Goal: Task Accomplishment & Management: Manage account settings

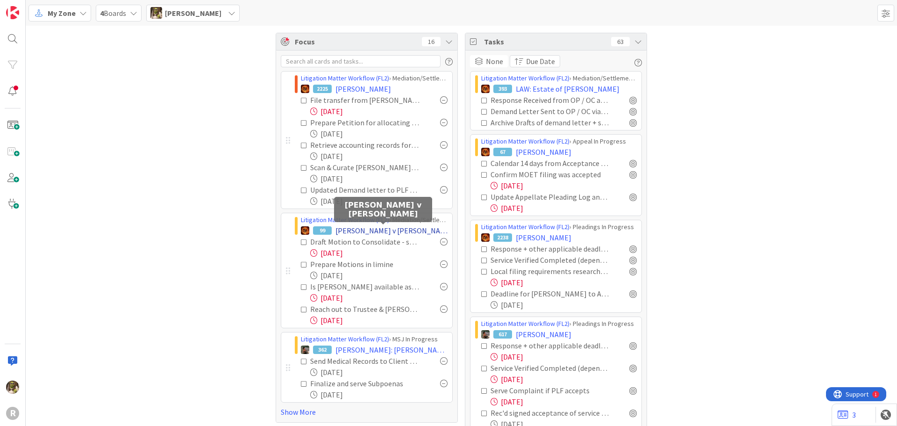
click at [377, 230] on span "[PERSON_NAME] v [PERSON_NAME]" at bounding box center [391, 230] width 112 height 11
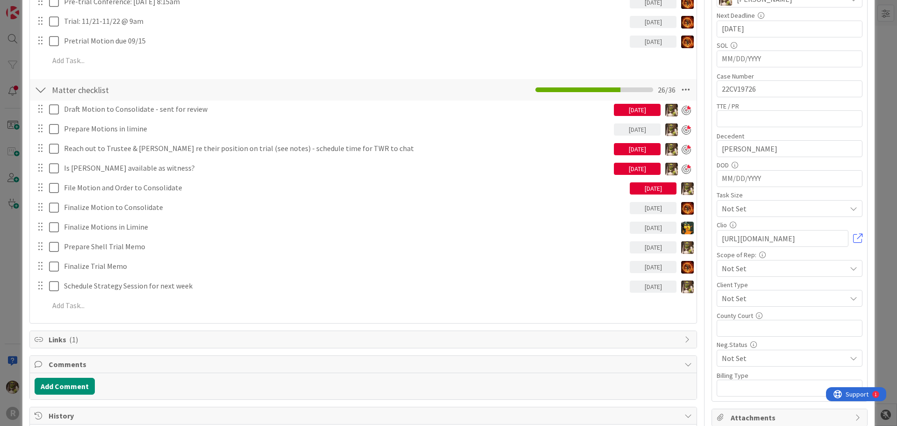
scroll to position [234, 0]
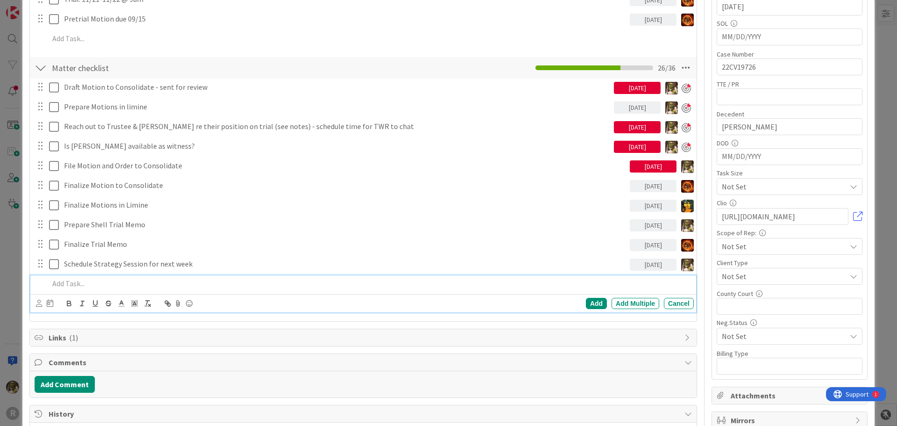
click at [71, 284] on p at bounding box center [369, 283] width 641 height 11
click at [43, 304] on div at bounding box center [44, 303] width 17 height 11
click at [42, 304] on div at bounding box center [44, 303] width 17 height 11
click at [40, 302] on icon at bounding box center [39, 302] width 6 height 7
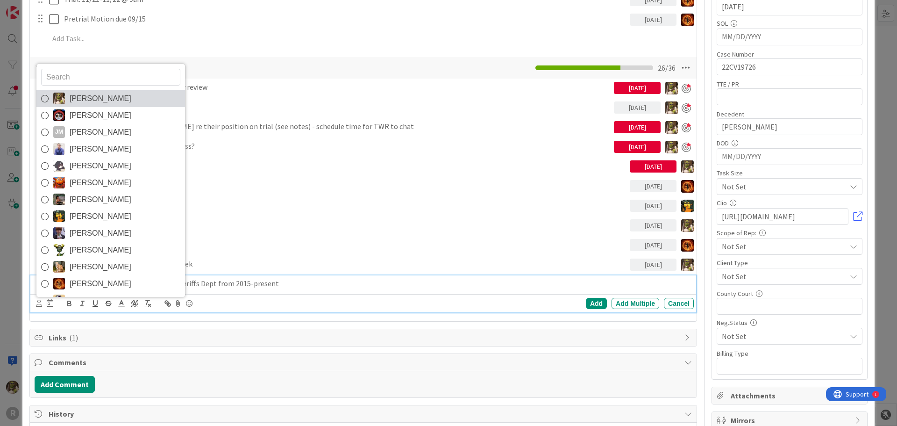
click at [81, 100] on span "[PERSON_NAME]" at bounding box center [101, 99] width 62 height 14
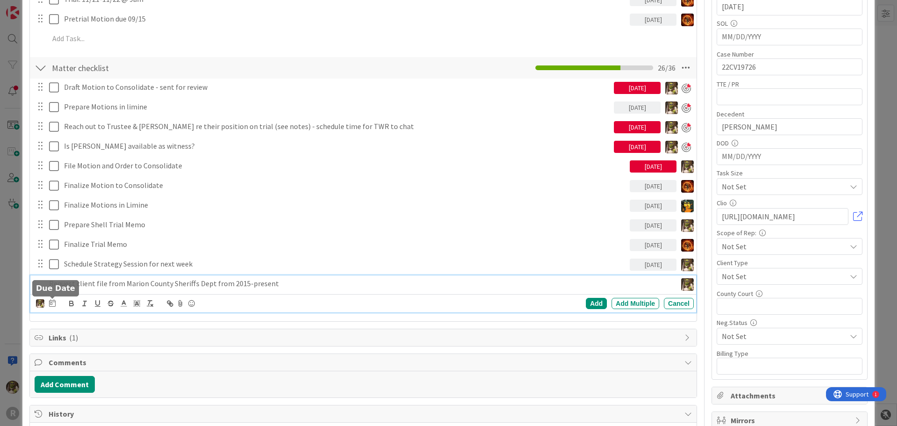
click at [49, 301] on icon at bounding box center [52, 302] width 7 height 7
click at [162, 366] on td "5" at bounding box center [160, 364] width 18 height 18
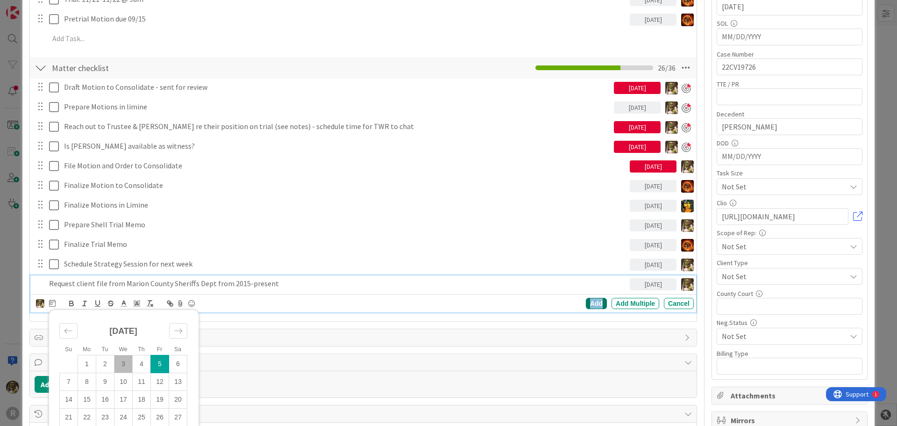
click at [592, 302] on div "Add" at bounding box center [596, 303] width 21 height 11
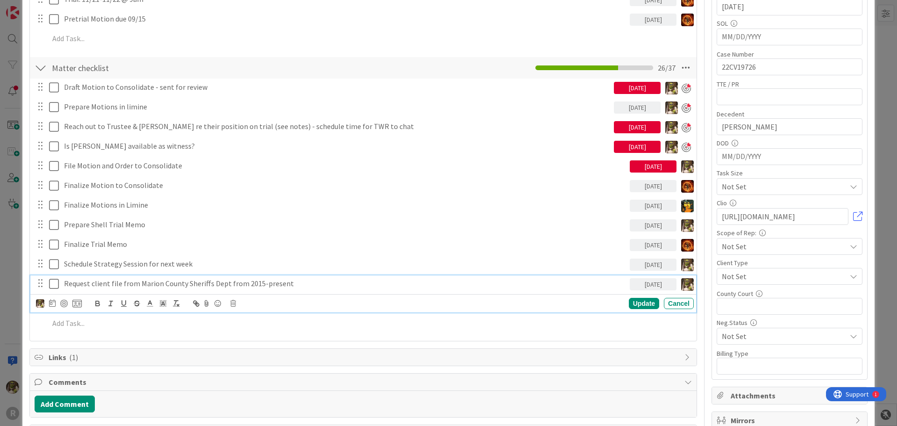
click at [114, 286] on p "Request client file from Marion County Sheriffs Dept from 2015-present" at bounding box center [345, 283] width 562 height 11
click at [160, 284] on p "Request client file from Marion County Sheriffs Dept from 2015-present" at bounding box center [345, 283] width 562 height 11
click at [640, 295] on div "Update Cancel" at bounding box center [363, 303] width 666 height 18
click at [637, 302] on div "Update" at bounding box center [644, 303] width 30 height 11
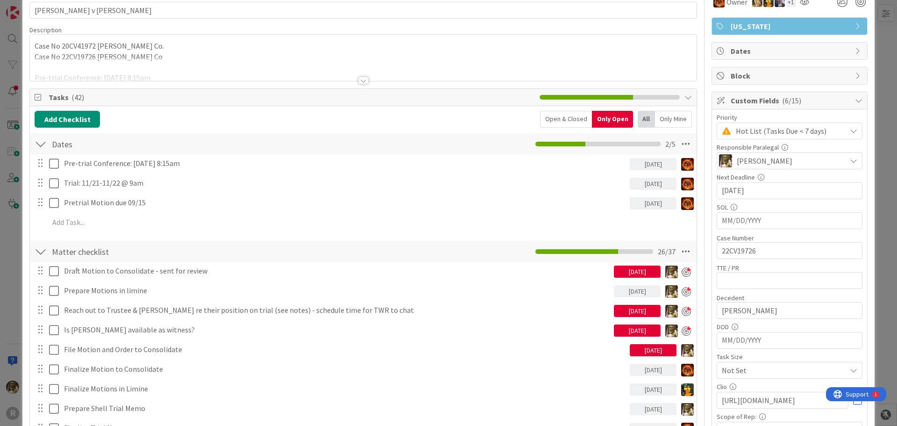
scroll to position [0, 0]
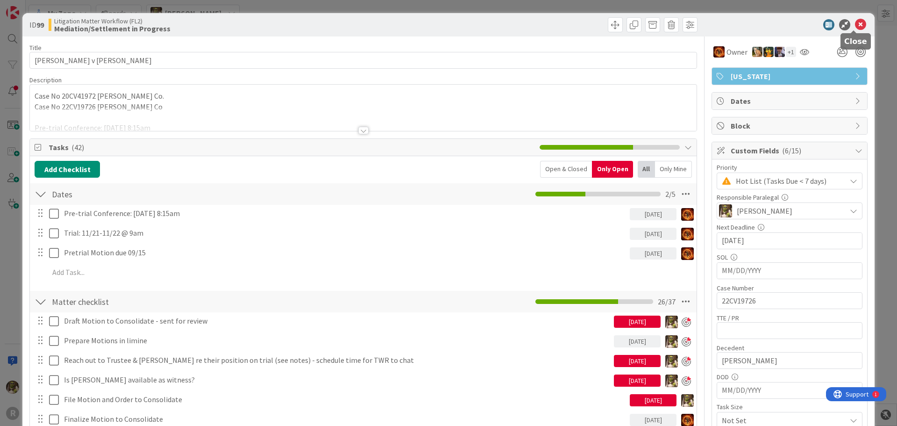
click at [855, 24] on icon at bounding box center [860, 24] width 11 height 11
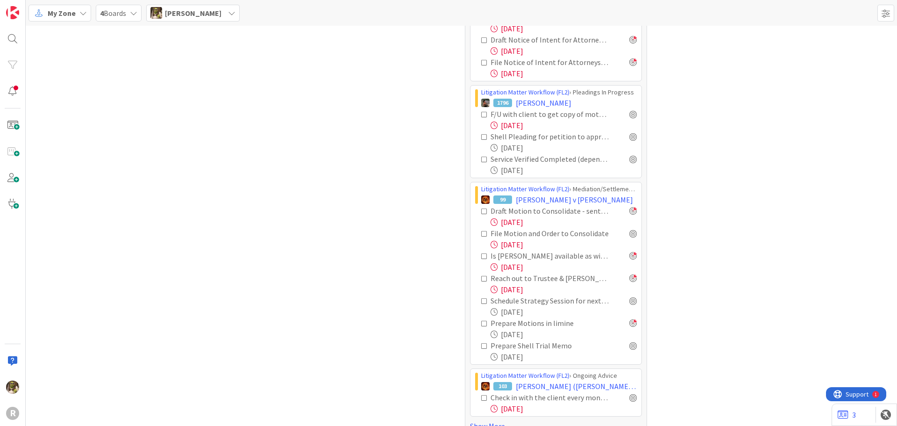
scroll to position [748, 0]
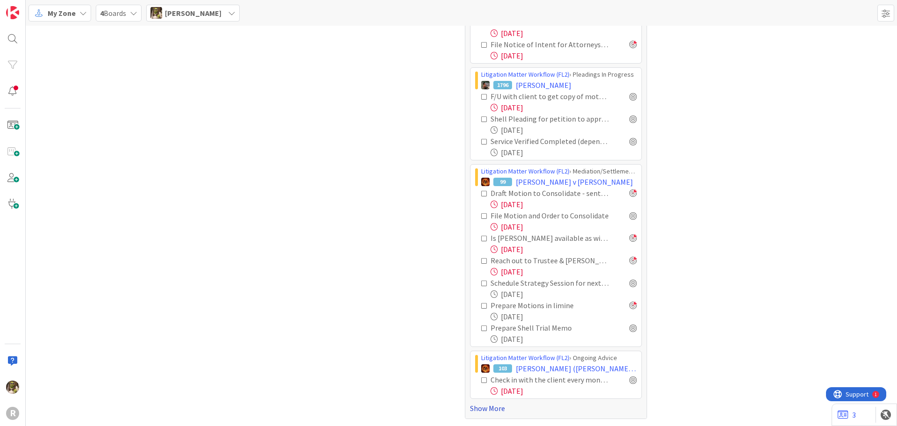
click at [492, 408] on link "Show More" at bounding box center [556, 407] width 172 height 11
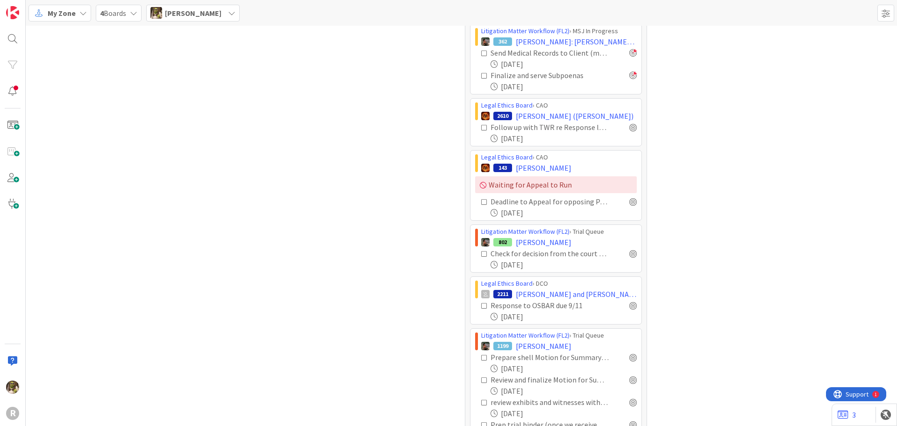
scroll to position [1635, 0]
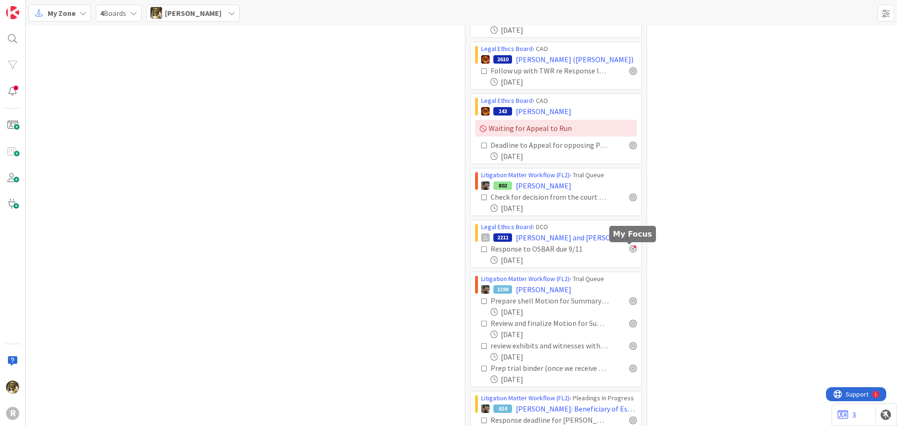
click at [631, 249] on div at bounding box center [632, 248] width 7 height 7
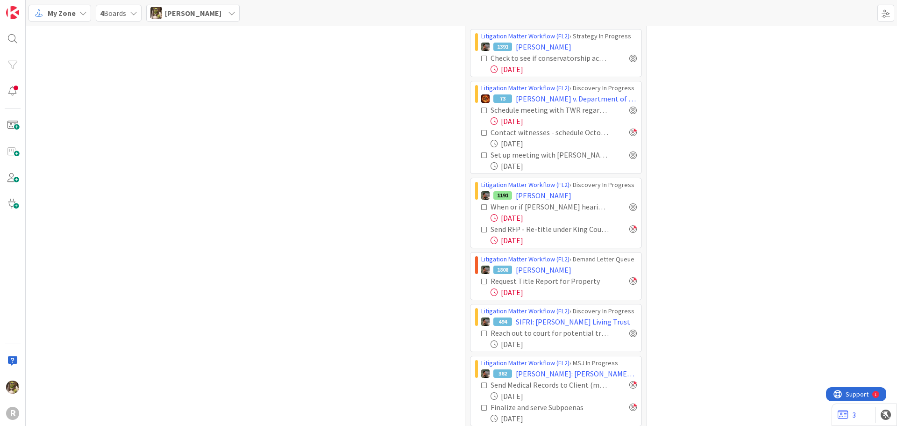
scroll to position [1122, 0]
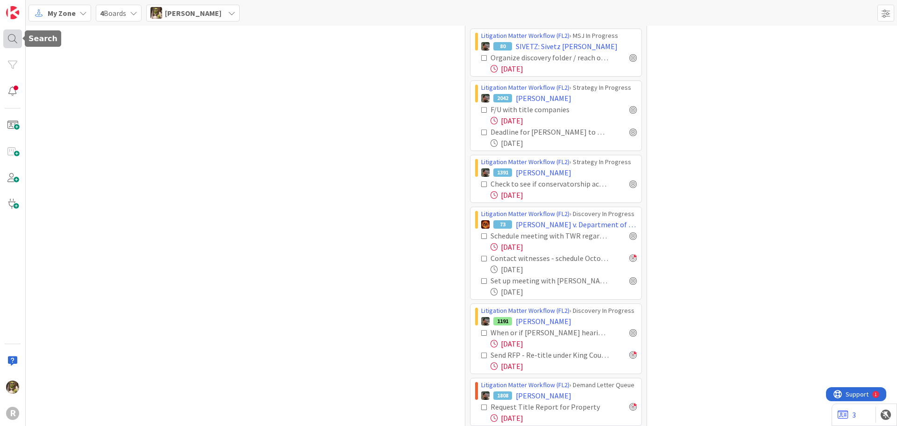
click at [16, 37] on div at bounding box center [12, 38] width 19 height 19
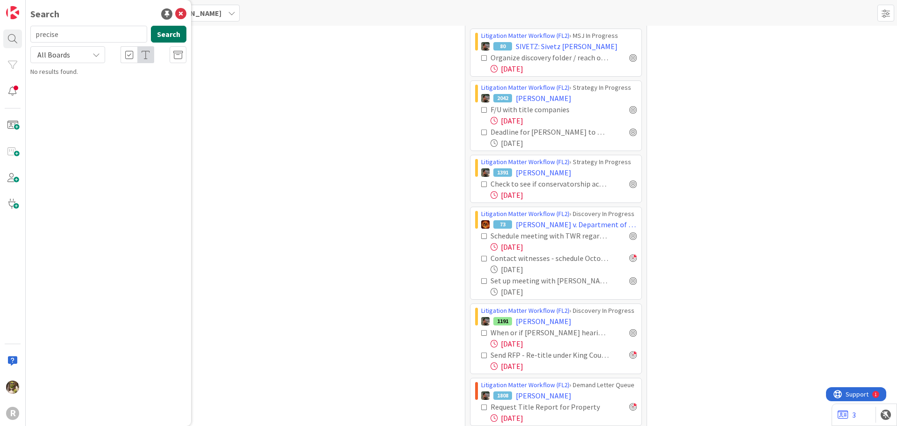
type input "precise"
click at [177, 34] on button "Search" at bounding box center [169, 34] width 36 height 17
click at [45, 79] on div "97" at bounding box center [52, 83] width 19 height 8
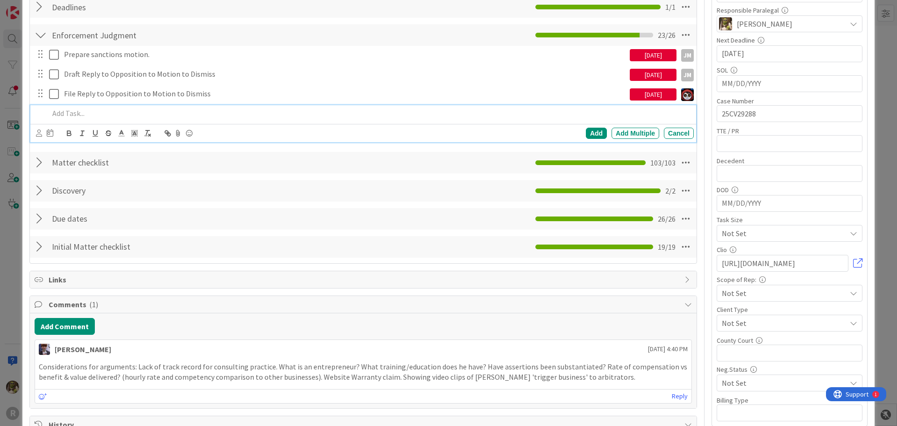
click at [99, 116] on p at bounding box center [369, 113] width 641 height 11
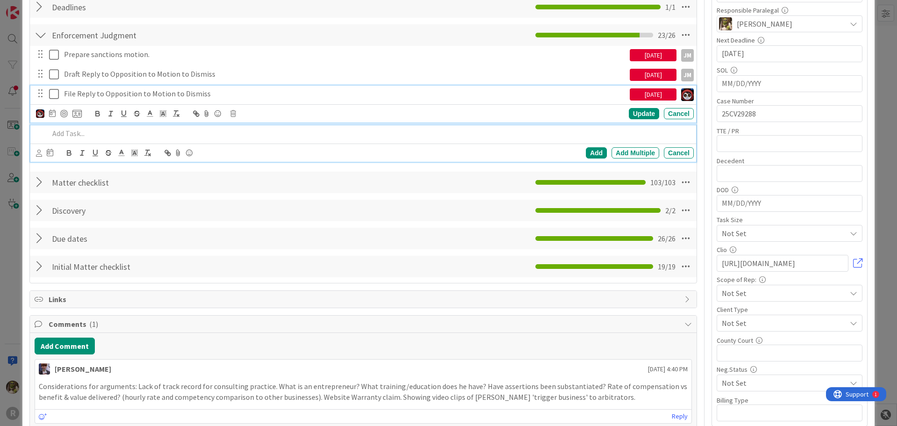
click at [152, 90] on div "File Reply to Opposition to Motion to Dismiss [DATE] Update Cancel" at bounding box center [363, 103] width 666 height 37
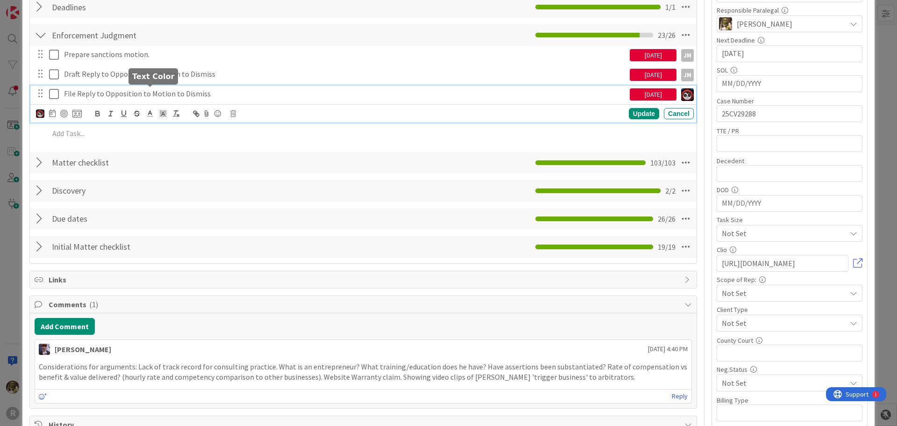
scroll to position [207, 0]
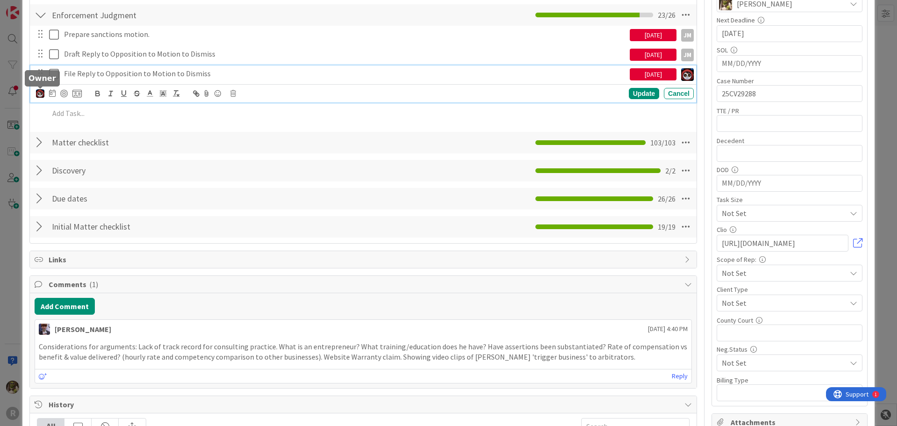
click at [39, 93] on img at bounding box center [40, 93] width 8 height 8
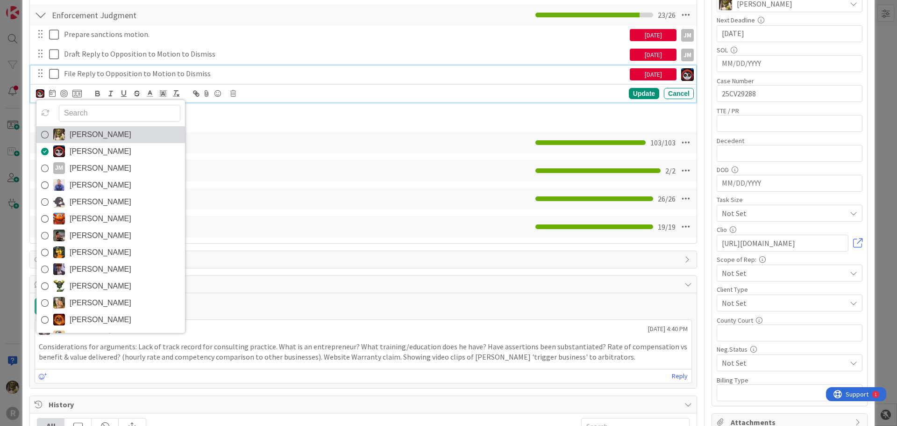
click at [46, 134] on icon at bounding box center [44, 135] width 7 height 14
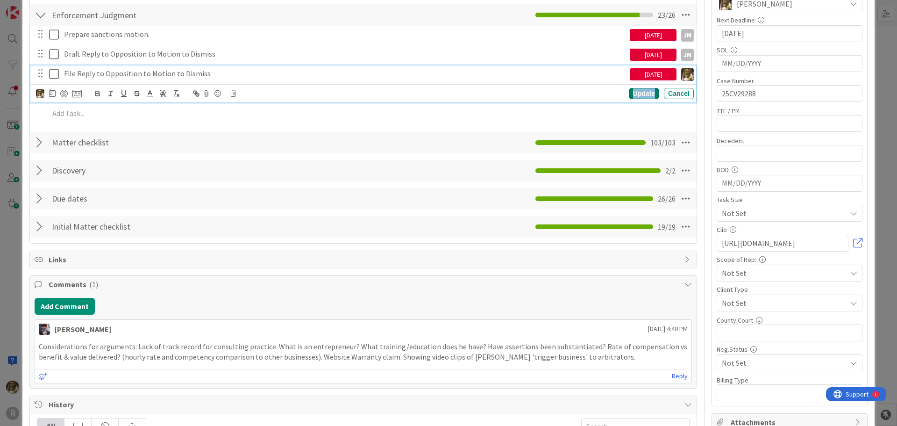
click at [649, 89] on div "Update" at bounding box center [644, 93] width 30 height 11
click at [386, 66] on div "File Reply to Opposition to Motion to Dismiss" at bounding box center [344, 73] width 569 height 16
click at [65, 88] on div "[PERSON_NAME] [PERSON_NAME] [PERSON_NAME] [PERSON_NAME] [PERSON_NAME] [PERSON_N…" at bounding box center [59, 93] width 46 height 11
click at [64, 92] on div at bounding box center [63, 93] width 7 height 7
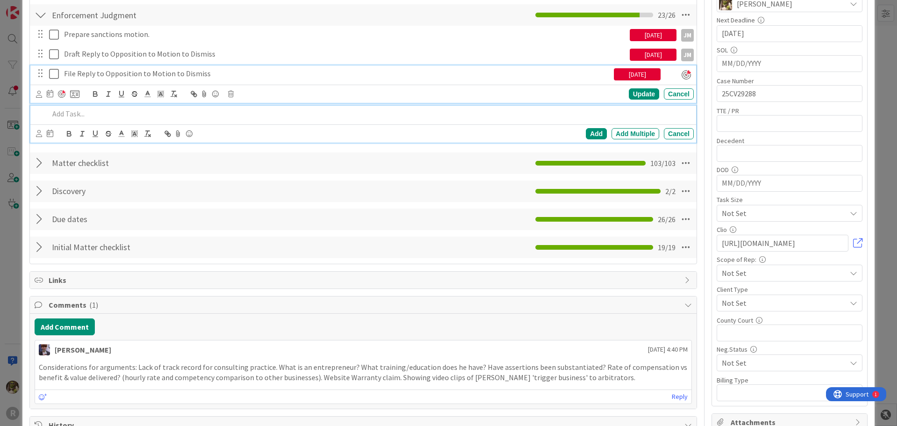
click at [112, 116] on p at bounding box center [369, 113] width 641 height 11
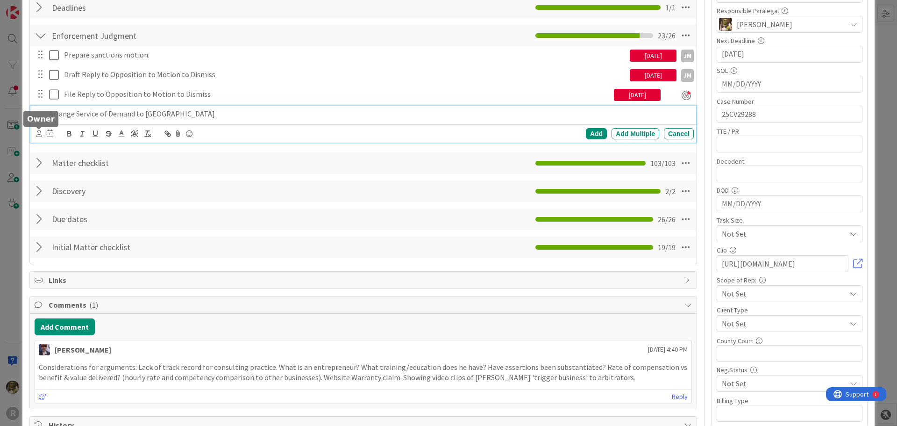
click at [40, 132] on icon at bounding box center [39, 133] width 6 height 7
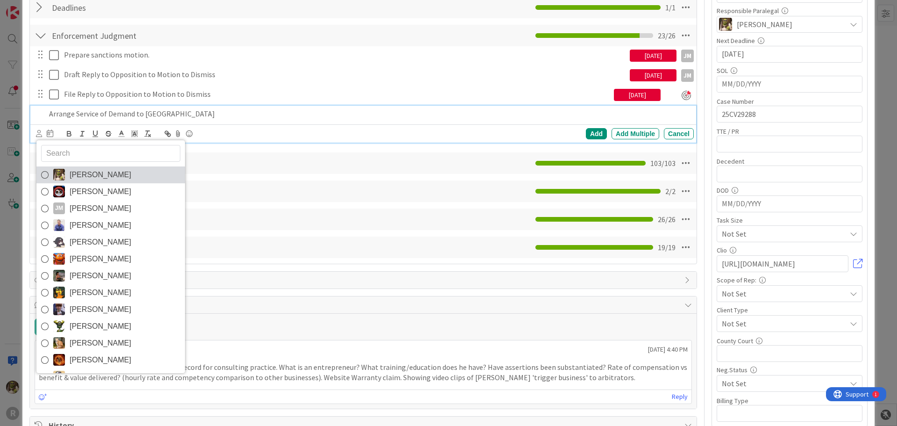
click at [107, 178] on span "[PERSON_NAME]" at bounding box center [101, 175] width 62 height 14
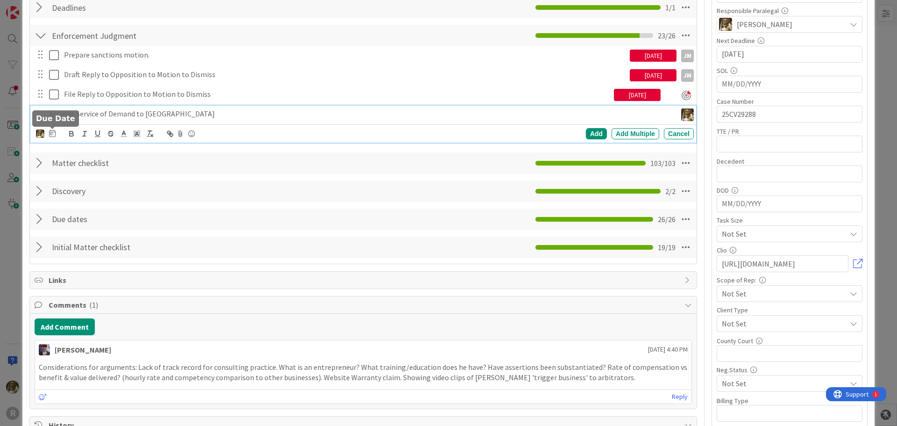
click at [51, 133] on icon at bounding box center [52, 132] width 7 height 7
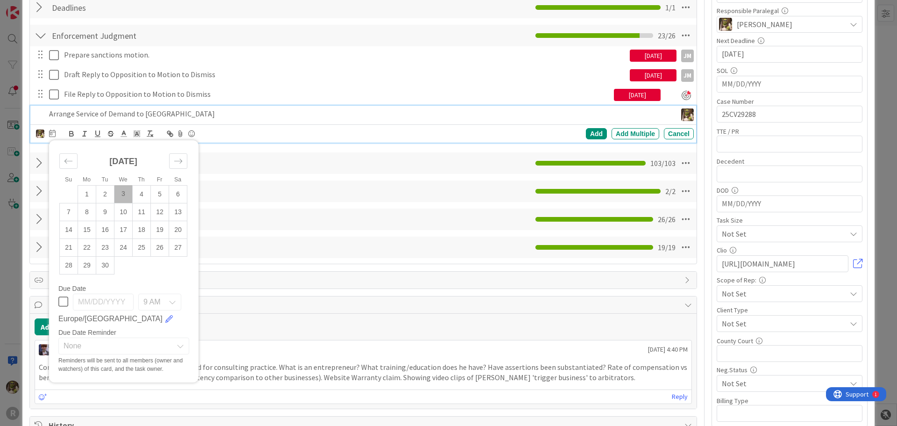
click at [127, 194] on td "3" at bounding box center [123, 194] width 18 height 18
click at [593, 130] on div "Add" at bounding box center [596, 133] width 21 height 11
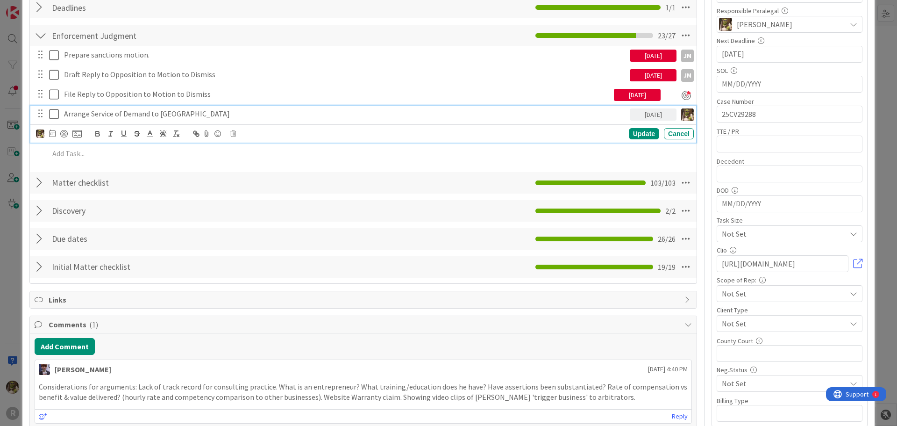
click at [107, 111] on p "Arrange Service of Demand to [GEOGRAPHIC_DATA]" at bounding box center [345, 113] width 562 height 11
click at [59, 135] on div at bounding box center [59, 133] width 46 height 11
click at [63, 134] on div at bounding box center [63, 133] width 7 height 7
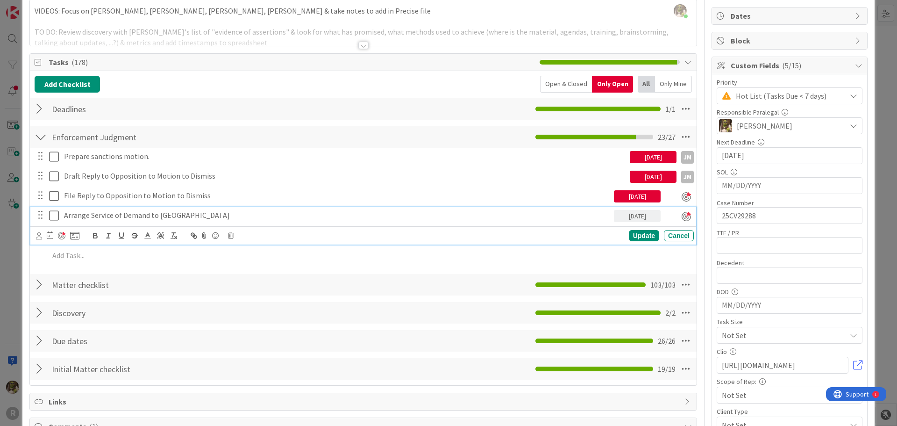
scroll to position [0, 0]
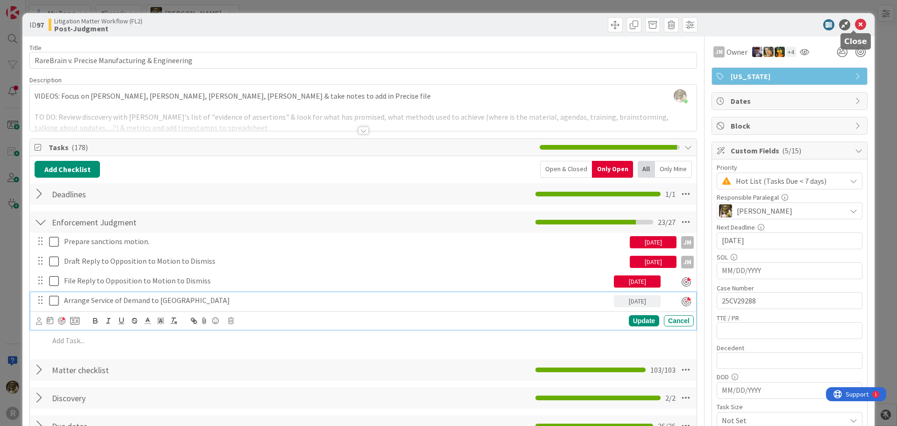
click at [855, 23] on icon at bounding box center [860, 24] width 11 height 11
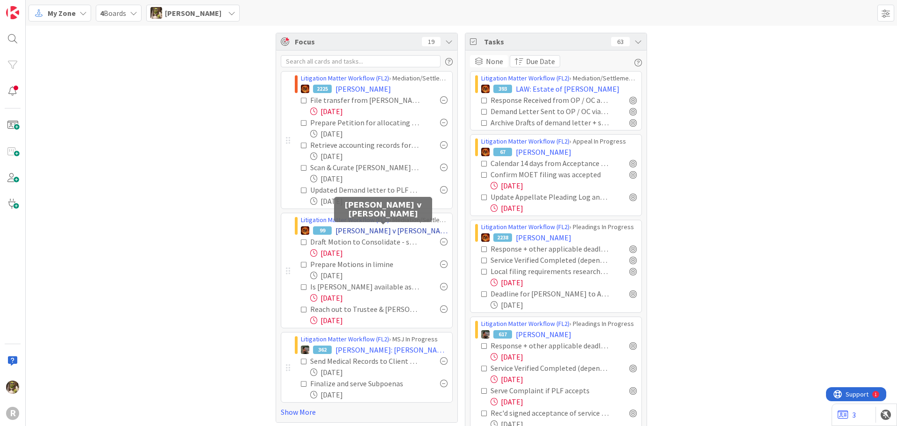
click at [367, 232] on span "[PERSON_NAME] v [PERSON_NAME]" at bounding box center [391, 230] width 112 height 11
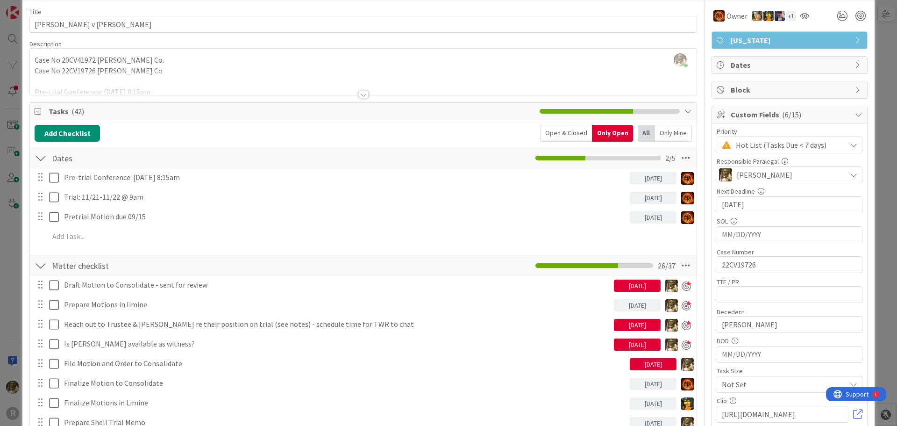
scroll to position [47, 0]
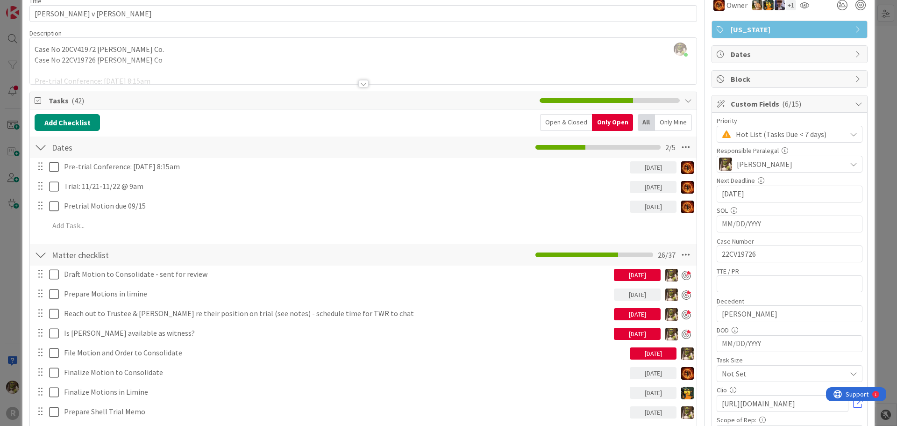
click at [358, 83] on div at bounding box center [363, 83] width 10 height 7
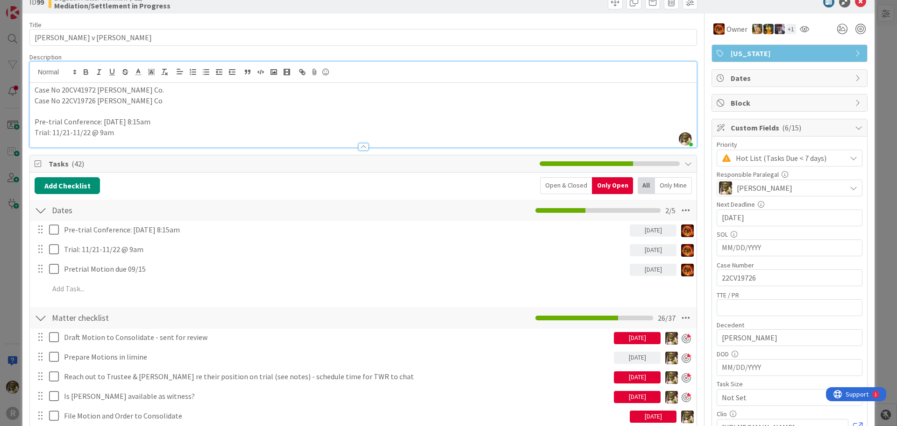
scroll to position [0, 0]
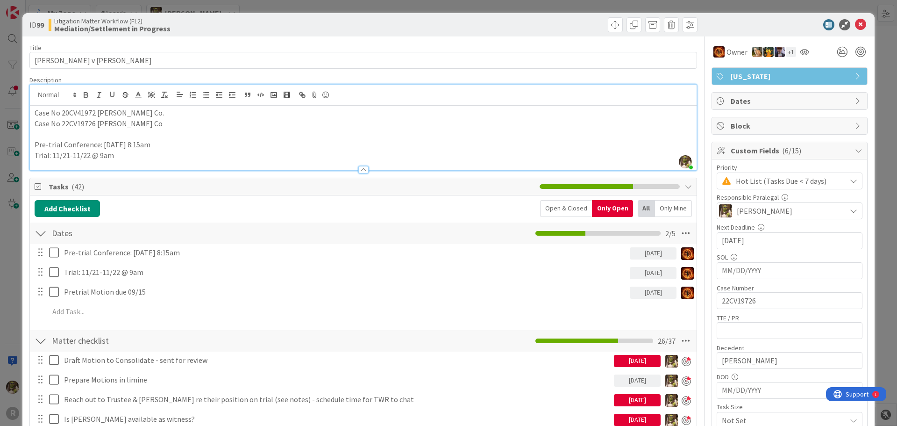
click at [855, 25] on icon at bounding box center [860, 24] width 11 height 11
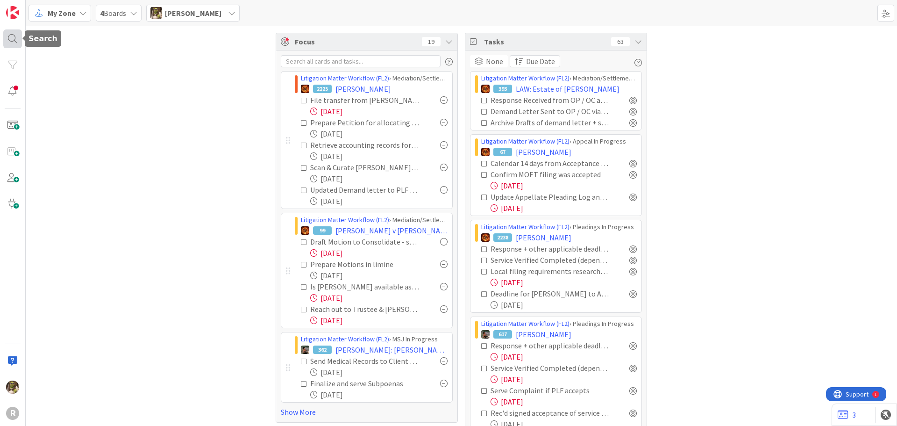
click at [15, 38] on div at bounding box center [12, 38] width 19 height 19
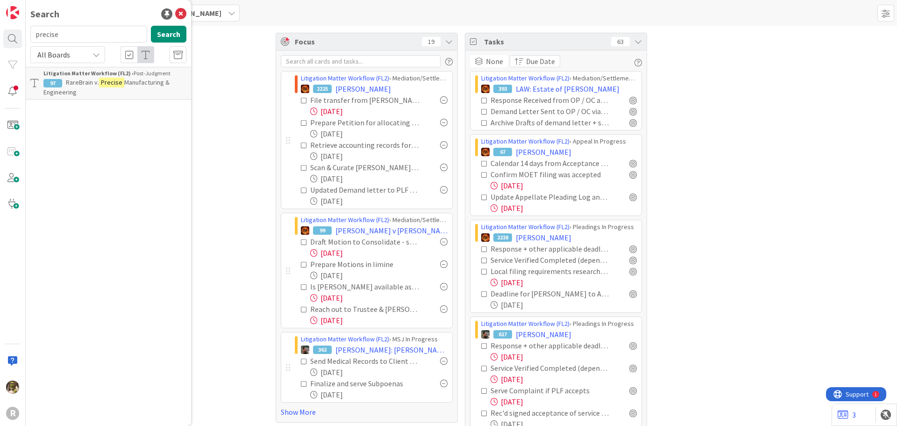
drag, startPoint x: 75, startPoint y: 35, endPoint x: 27, endPoint y: 38, distance: 48.2
click at [28, 38] on div "precise Search" at bounding box center [108, 36] width 167 height 21
type input "[PERSON_NAME]"
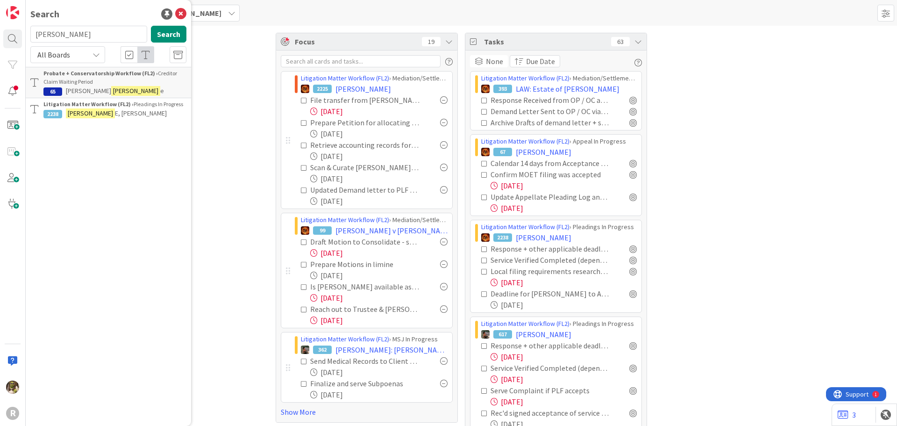
click at [140, 111] on p "[PERSON_NAME] E, [PERSON_NAME]" at bounding box center [114, 113] width 143 height 10
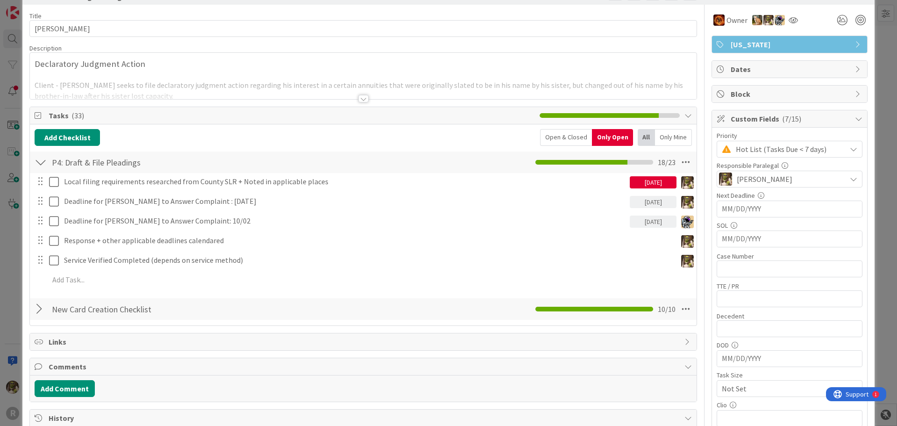
scroll to position [47, 0]
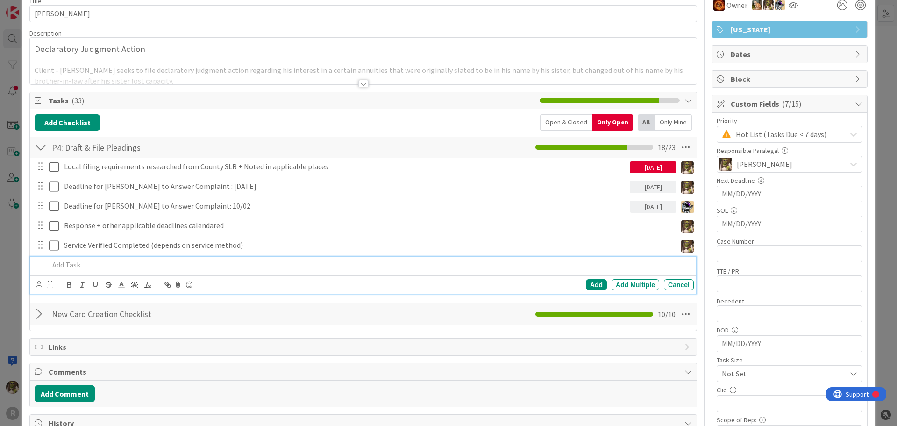
click at [152, 265] on p at bounding box center [369, 264] width 641 height 11
click at [43, 284] on div at bounding box center [44, 284] width 17 height 11
click at [39, 285] on icon at bounding box center [39, 284] width 6 height 7
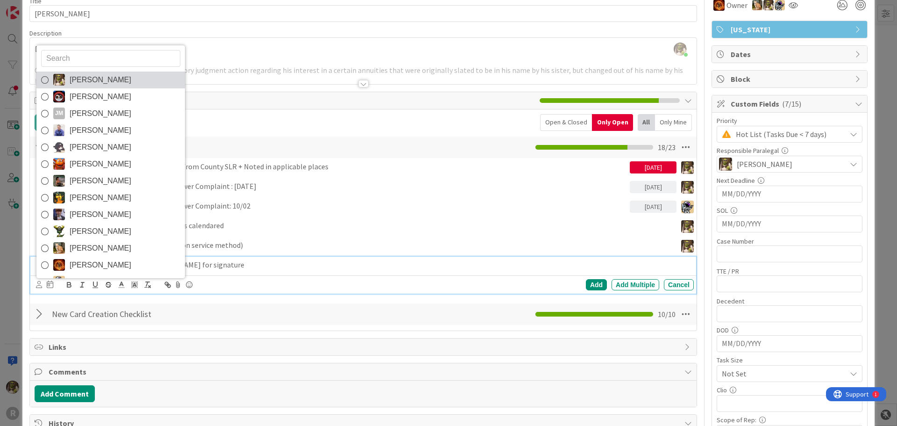
click at [107, 76] on span "[PERSON_NAME]" at bounding box center [101, 80] width 62 height 14
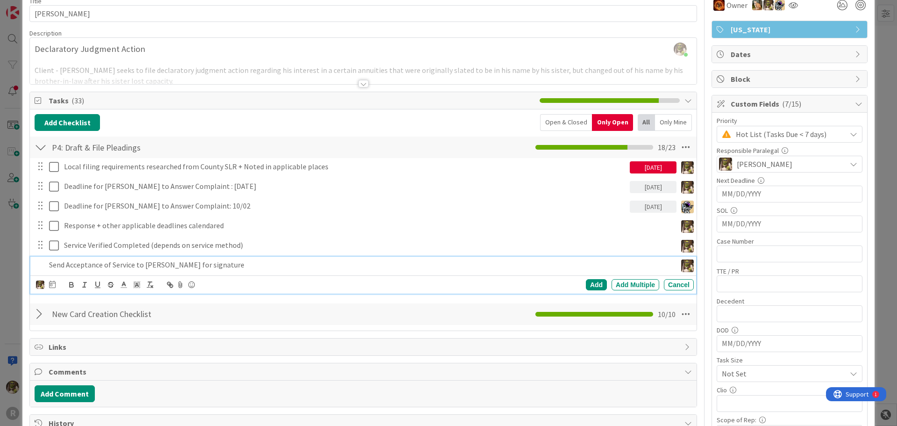
click at [55, 289] on div at bounding box center [52, 284] width 7 height 11
click at [143, 343] on td "4" at bounding box center [142, 345] width 18 height 18
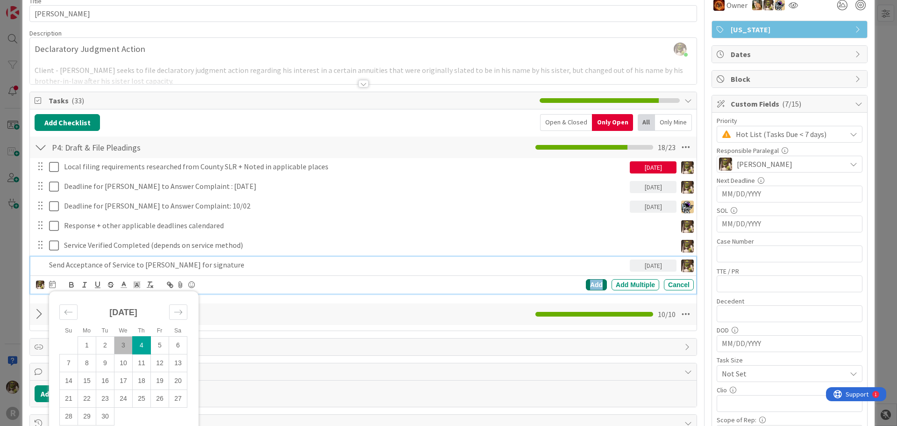
click at [595, 285] on div "Add" at bounding box center [596, 284] width 21 height 11
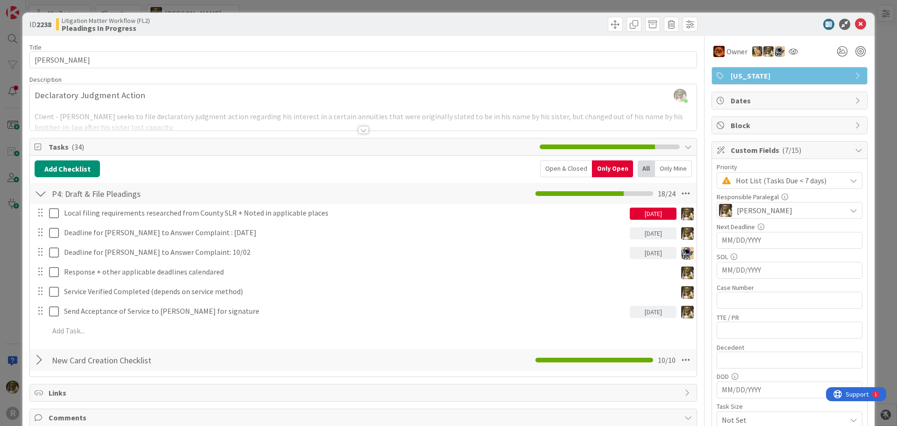
scroll to position [0, 0]
drag, startPoint x: 849, startPoint y: 39, endPoint x: 854, endPoint y: 25, distance: 14.8
click at [856, 21] on icon at bounding box center [860, 24] width 11 height 11
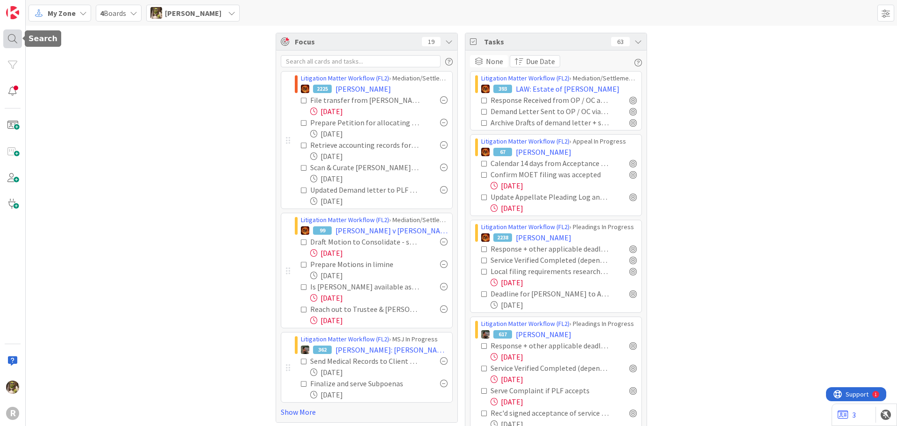
click at [14, 36] on div at bounding box center [12, 38] width 19 height 19
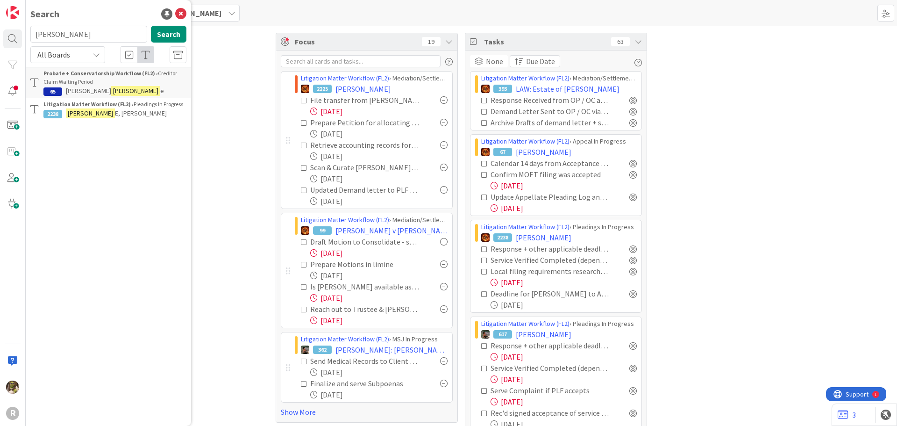
click at [147, 105] on div "Litigation Matter Workflow (FL2) › Pleadings In Progress" at bounding box center [114, 104] width 143 height 8
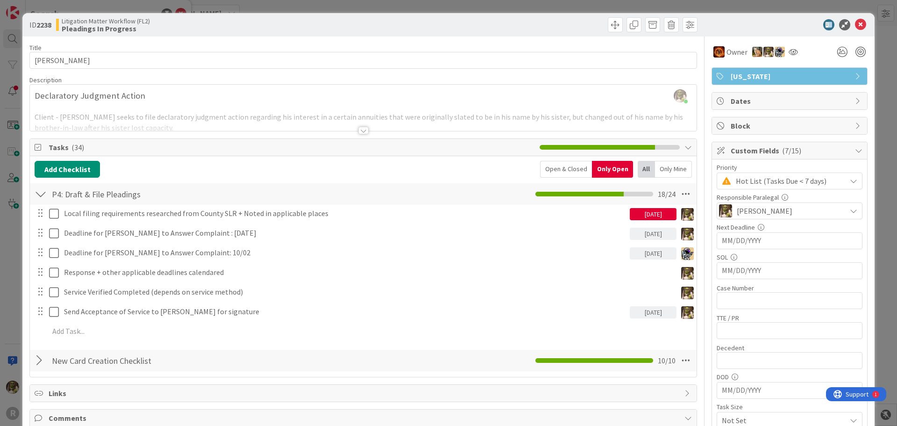
click at [258, 303] on div "Local filing requirements researched from County SLR + Noted in applicable plac…" at bounding box center [363, 274] width 657 height 138
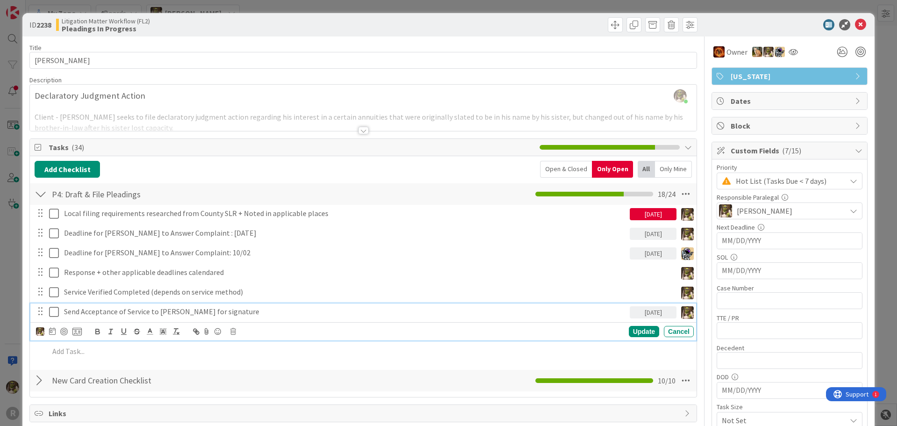
click at [116, 313] on p "Send Acceptance of Service to [PERSON_NAME] for signature" at bounding box center [345, 311] width 562 height 11
click at [62, 327] on body "R My Zone 4 Boards [PERSON_NAME] Focus 19 Litigation Matter Workflow (FL2) › Me…" at bounding box center [448, 213] width 897 height 426
click at [66, 334] on div at bounding box center [63, 330] width 7 height 7
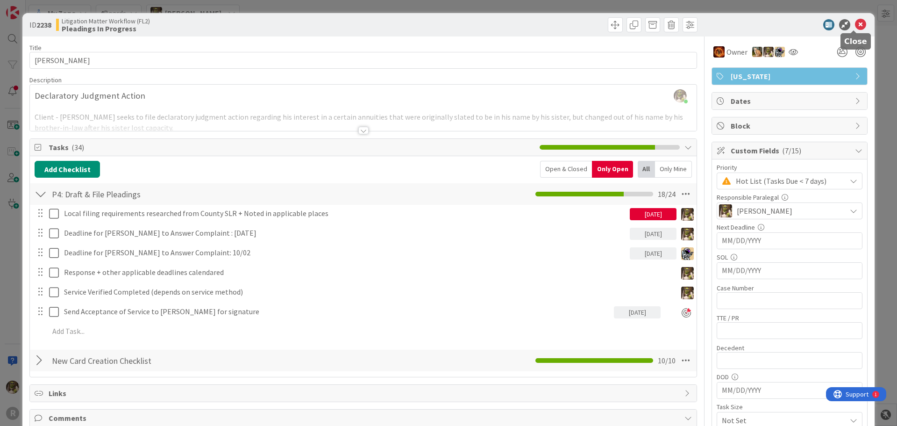
click at [855, 28] on icon at bounding box center [860, 24] width 11 height 11
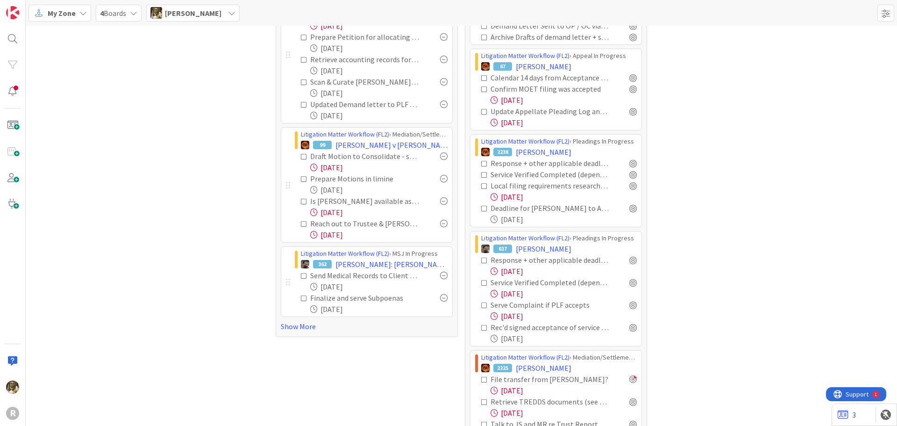
scroll to position [93, 0]
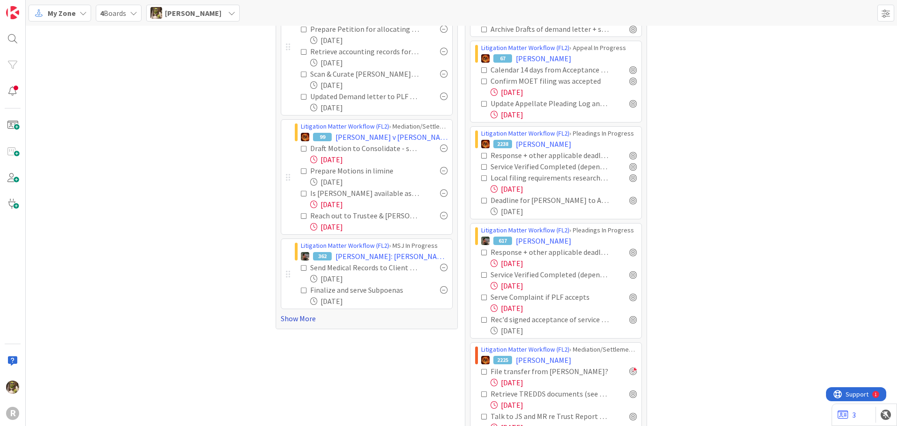
click at [299, 320] on link "Show More" at bounding box center [367, 318] width 172 height 11
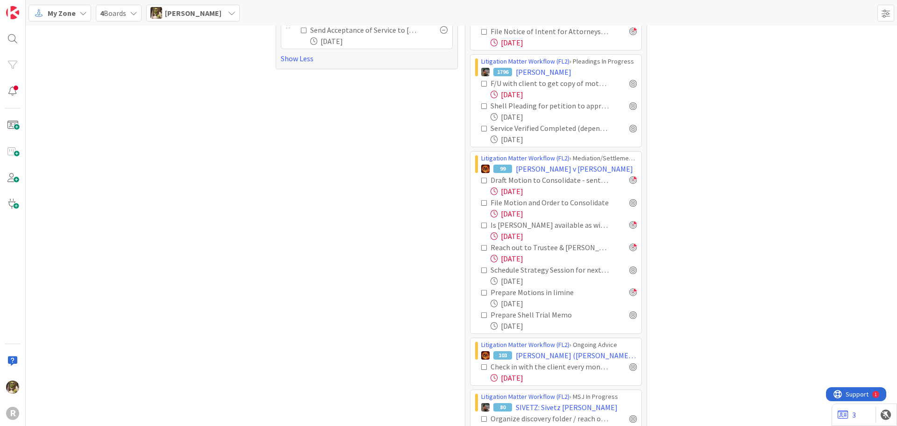
scroll to position [701, 0]
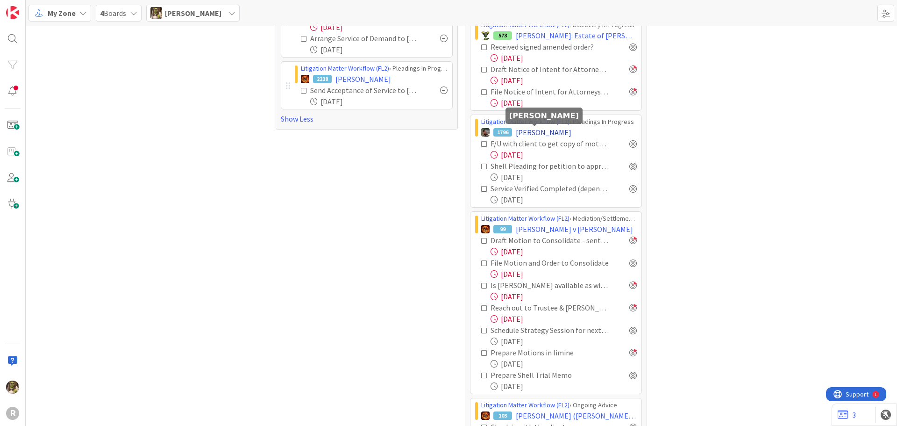
click at [530, 131] on span "[PERSON_NAME]" at bounding box center [544, 132] width 56 height 11
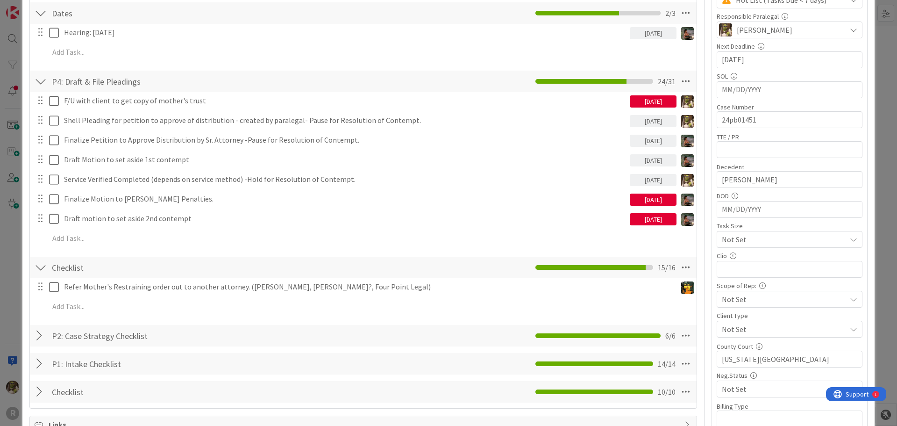
scroll to position [187, 0]
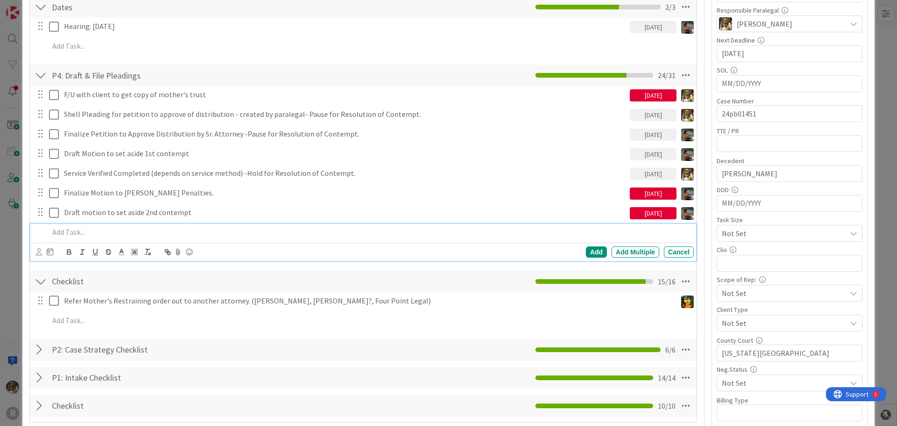
click at [115, 237] on div at bounding box center [369, 232] width 648 height 16
click at [39, 254] on icon at bounding box center [39, 251] width 6 height 7
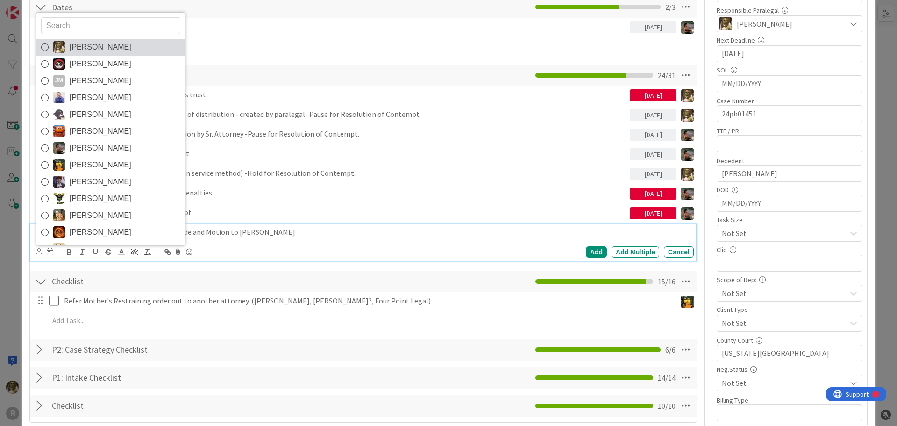
click at [80, 46] on span "[PERSON_NAME]" at bounding box center [101, 47] width 62 height 14
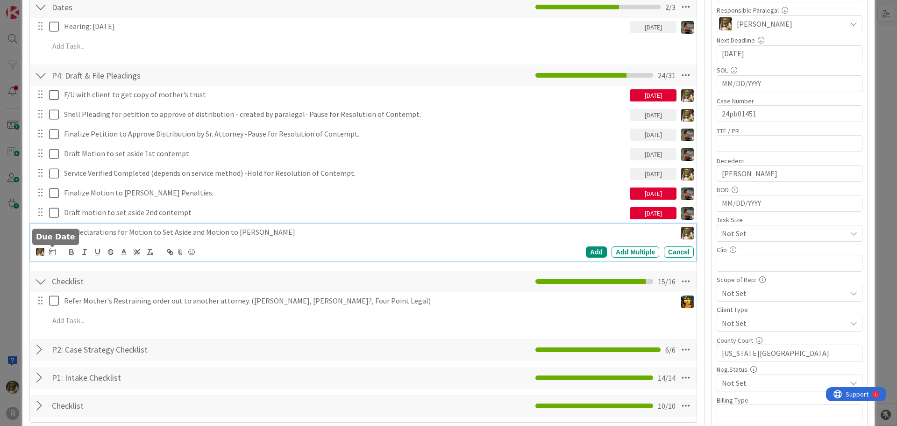
click at [50, 249] on icon at bounding box center [52, 251] width 7 height 7
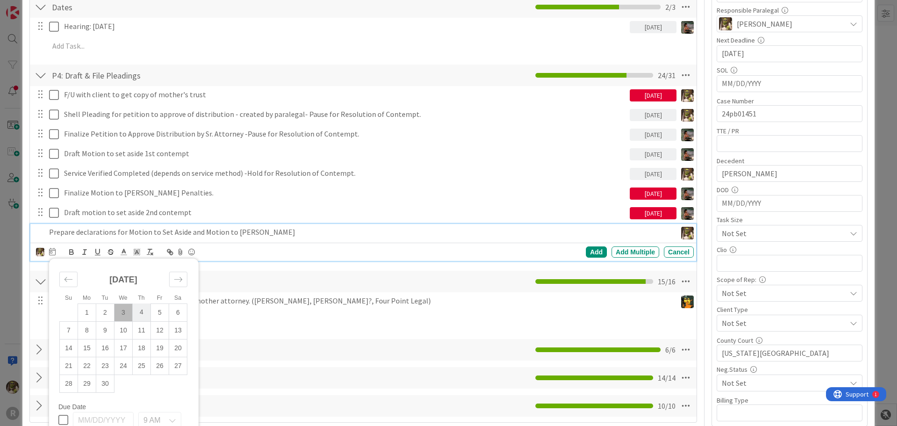
click at [143, 316] on td "4" at bounding box center [142, 312] width 18 height 18
click at [595, 249] on div "Add" at bounding box center [596, 251] width 21 height 11
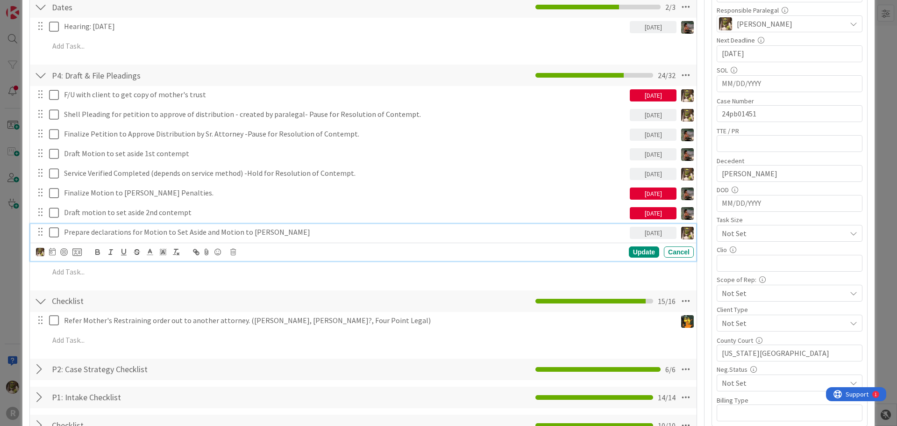
click at [199, 231] on p "Prepare declarations for Motion to Set Aside and Motion to [PERSON_NAME]" at bounding box center [345, 232] width 562 height 11
click at [64, 251] on div at bounding box center [63, 251] width 7 height 7
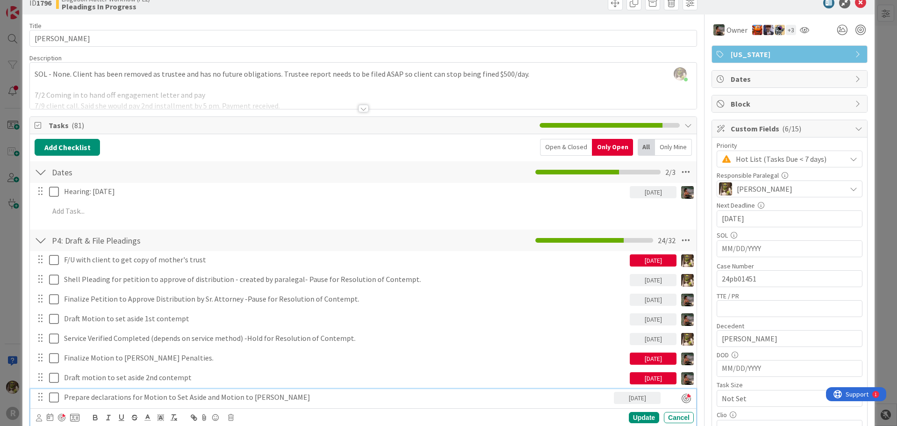
scroll to position [0, 0]
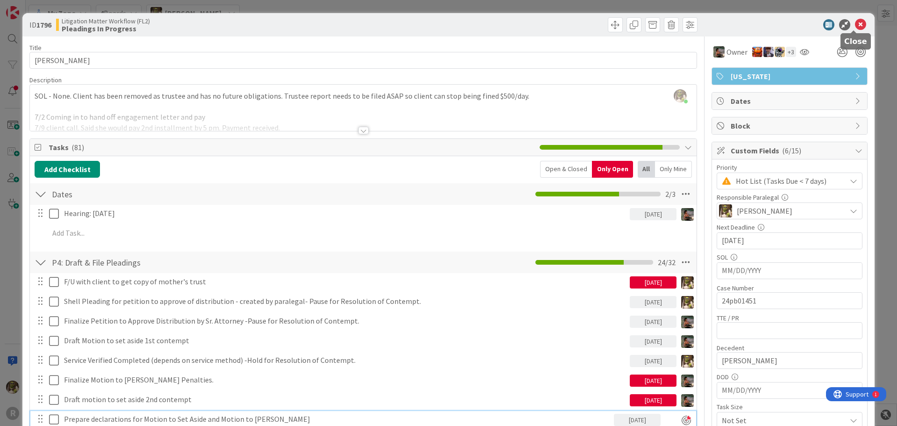
click at [855, 21] on icon at bounding box center [860, 24] width 11 height 11
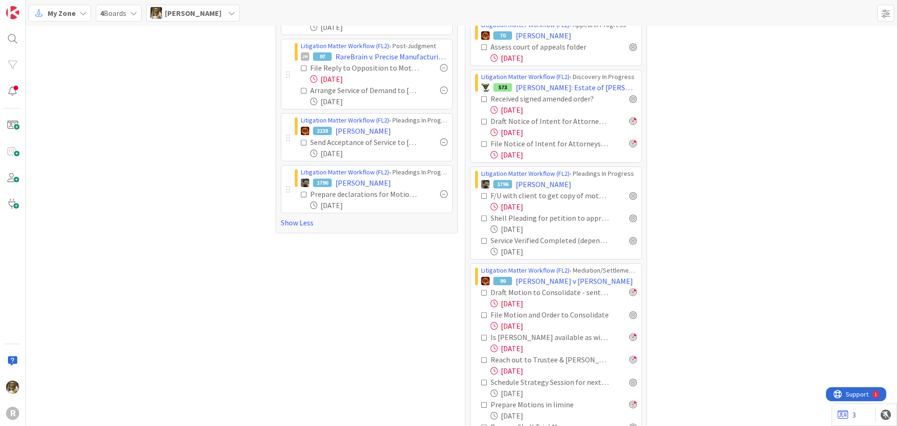
scroll to position [561, 0]
